Goal: Task Accomplishment & Management: Manage account settings

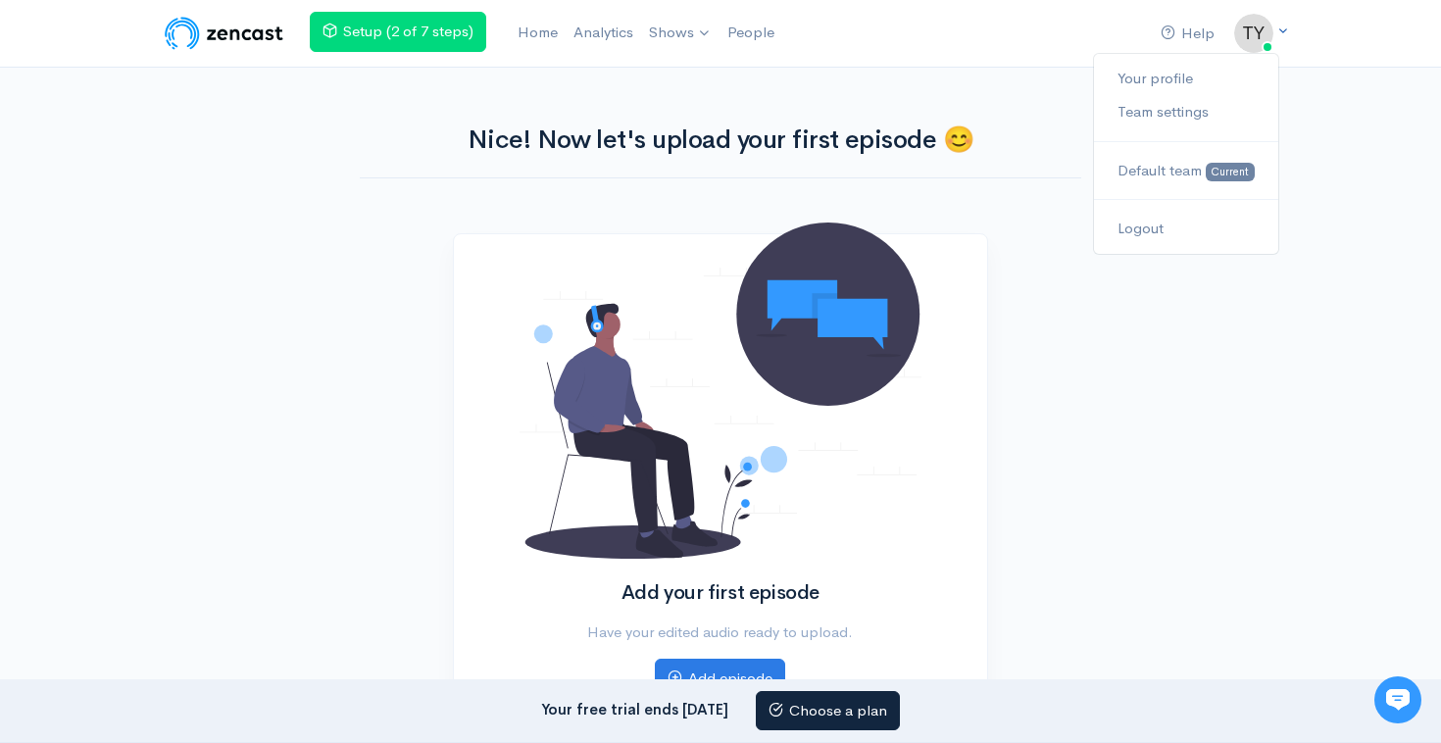
click at [1263, 43] on img at bounding box center [1253, 33] width 39 height 39
click at [1187, 111] on link "Team settings" at bounding box center [1186, 112] width 184 height 34
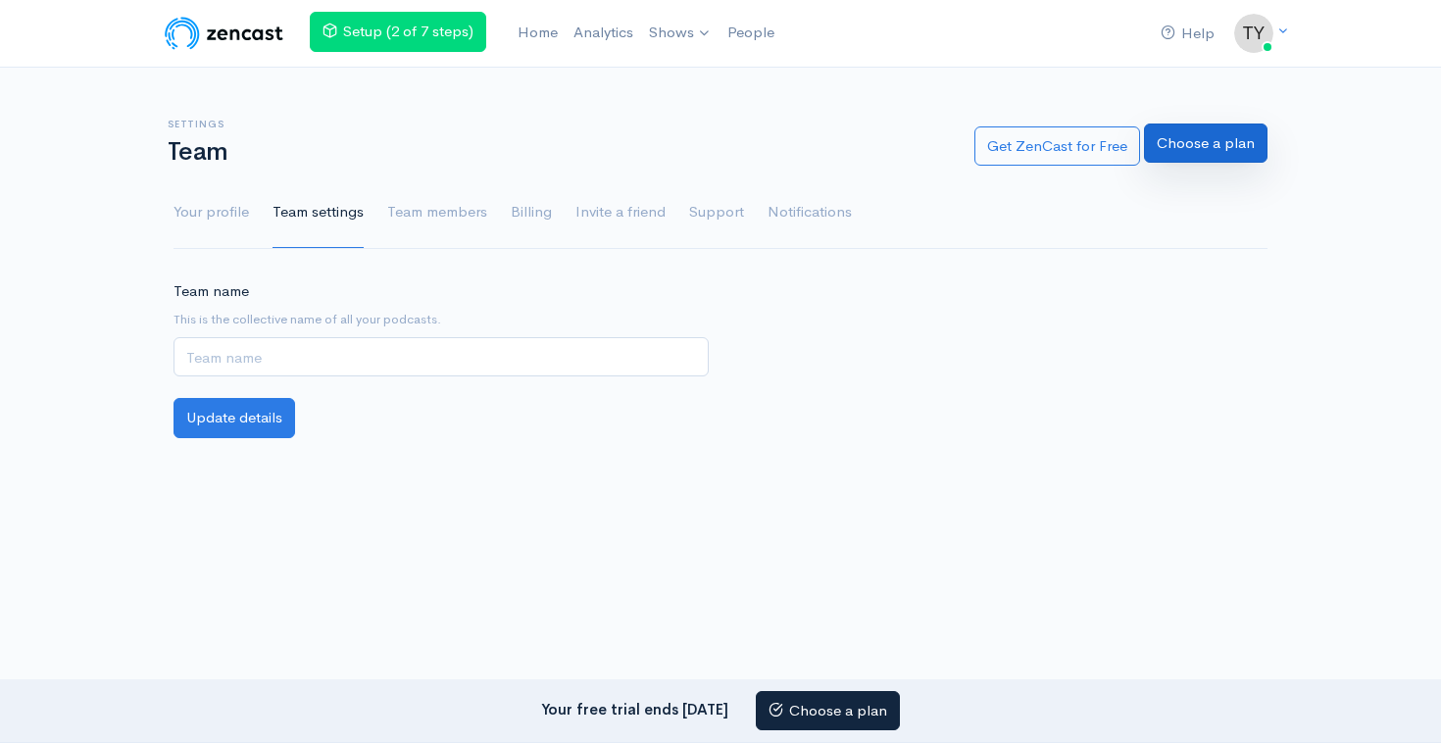
click at [1186, 156] on link "Choose a plan" at bounding box center [1205, 143] width 123 height 40
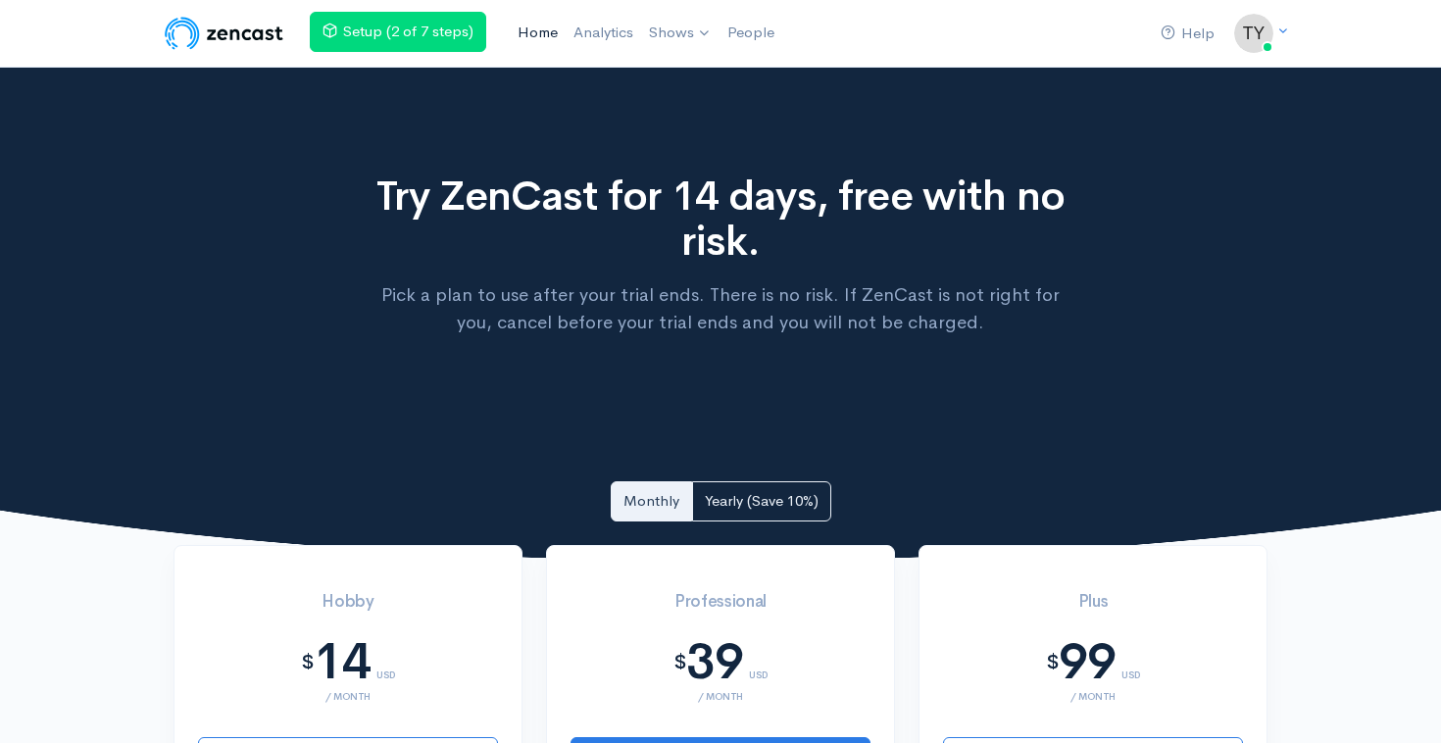
click at [542, 42] on link "Home" at bounding box center [538, 33] width 56 height 42
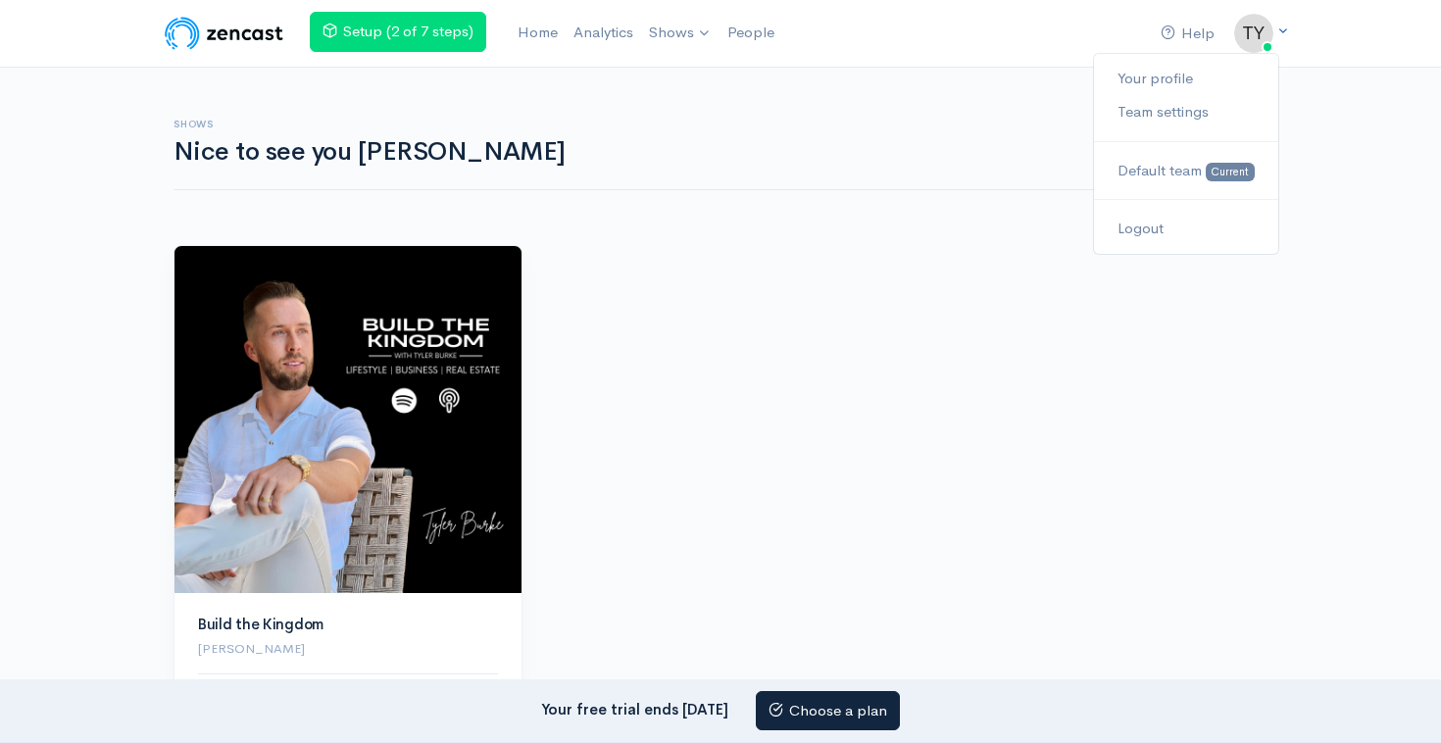
click at [1265, 39] on img at bounding box center [1253, 33] width 39 height 39
click at [1192, 71] on link "Your profile" at bounding box center [1186, 79] width 184 height 34
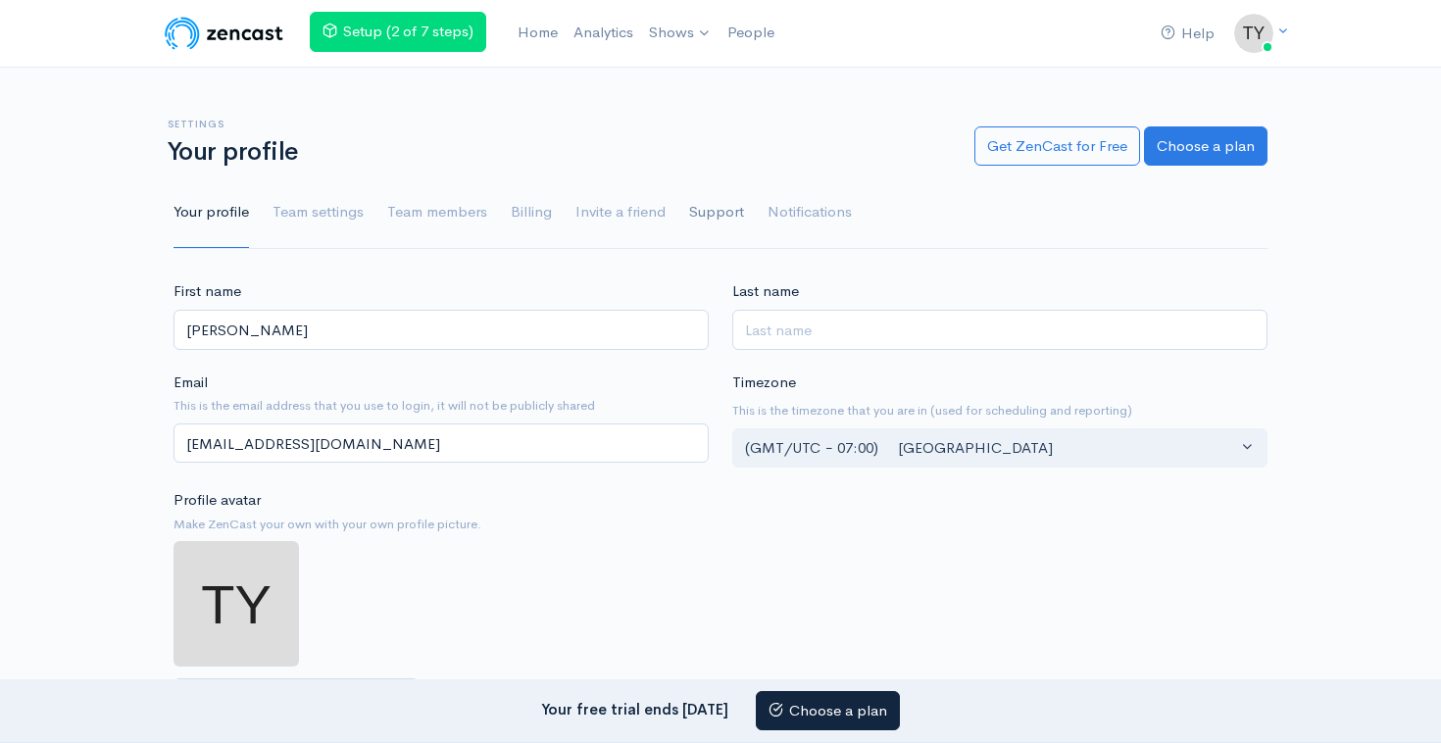
click at [704, 212] on link "Support" at bounding box center [716, 212] width 55 height 71
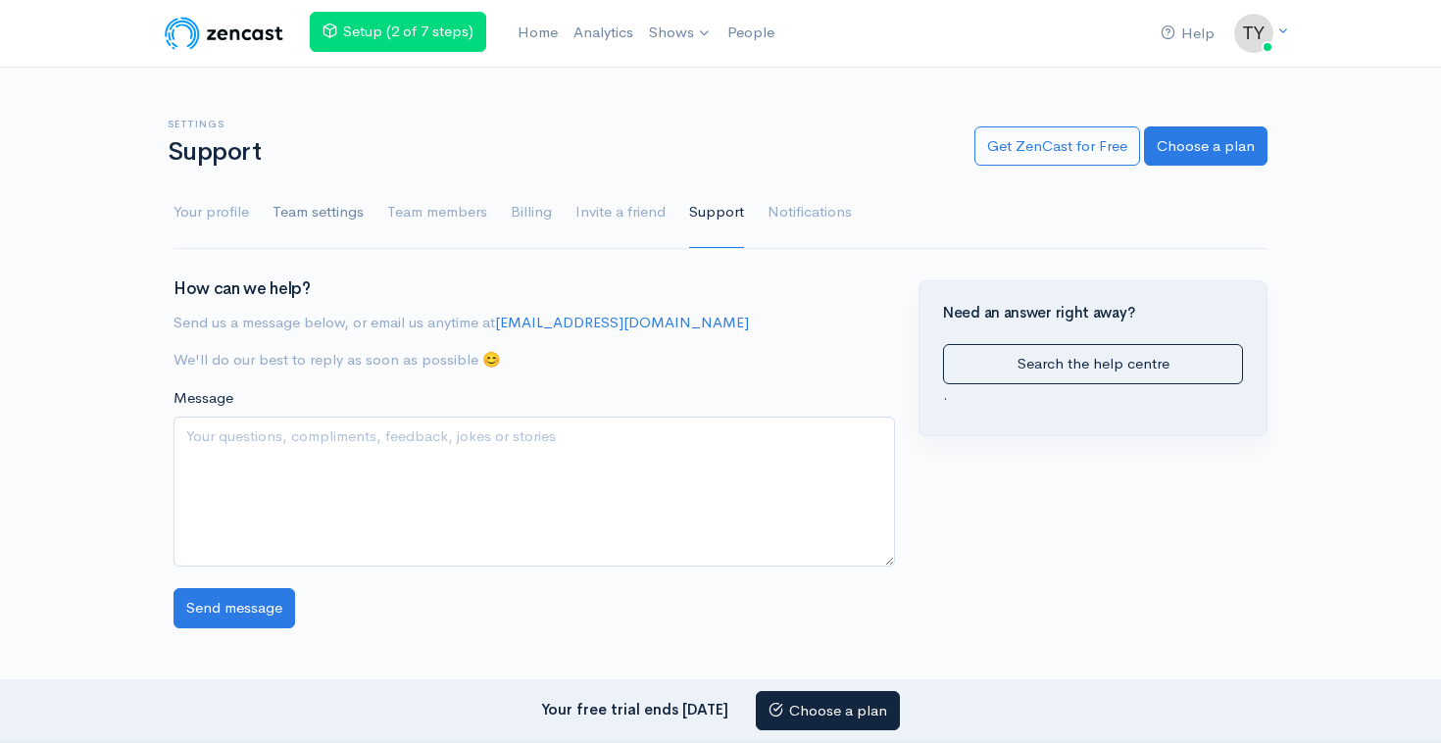
click at [344, 215] on link "Team settings" at bounding box center [317, 212] width 91 height 71
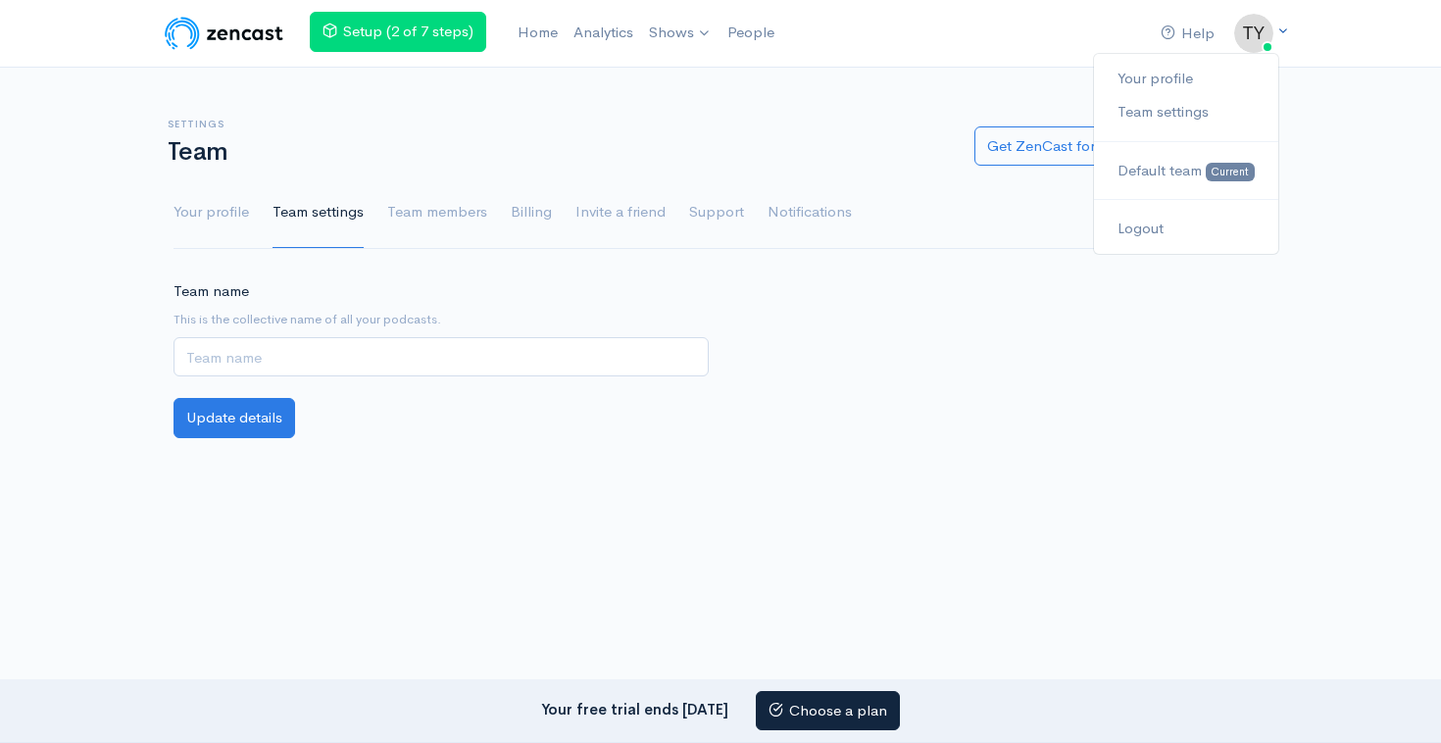
click at [1251, 30] on img at bounding box center [1253, 33] width 39 height 39
